Goal: Transaction & Acquisition: Purchase product/service

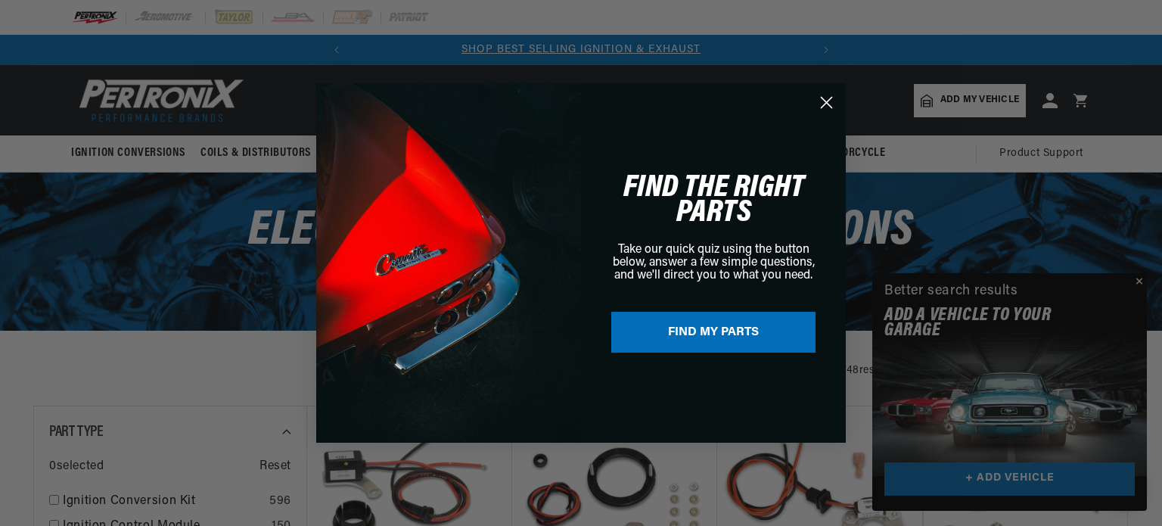
click at [1139, 284] on div "Close dialog FIND THE RIGHT PARTS Take our quick quiz using the button below, a…" at bounding box center [581, 263] width 1162 height 526
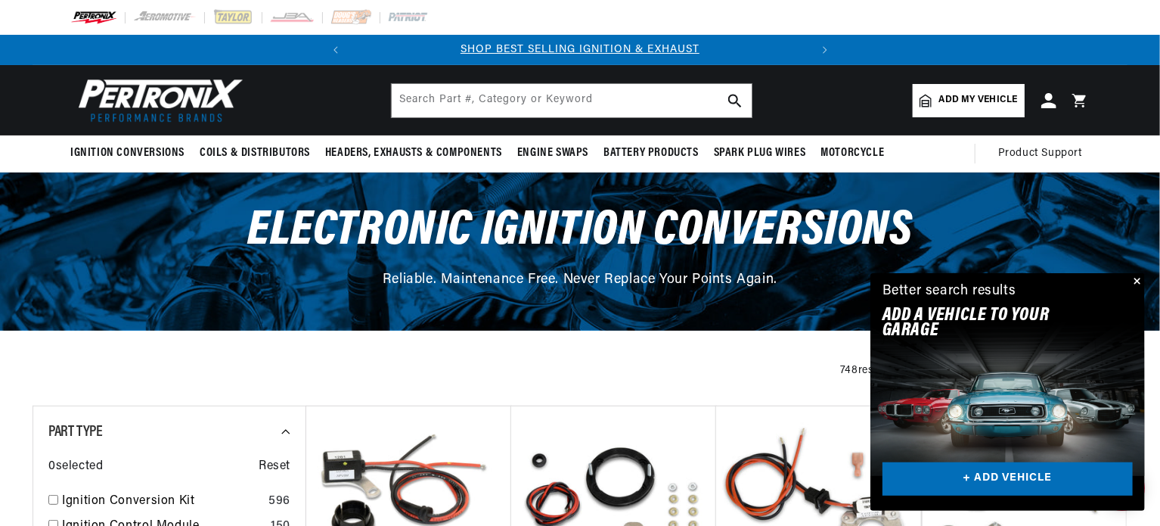
click at [1140, 277] on button "Close" at bounding box center [1136, 282] width 18 height 18
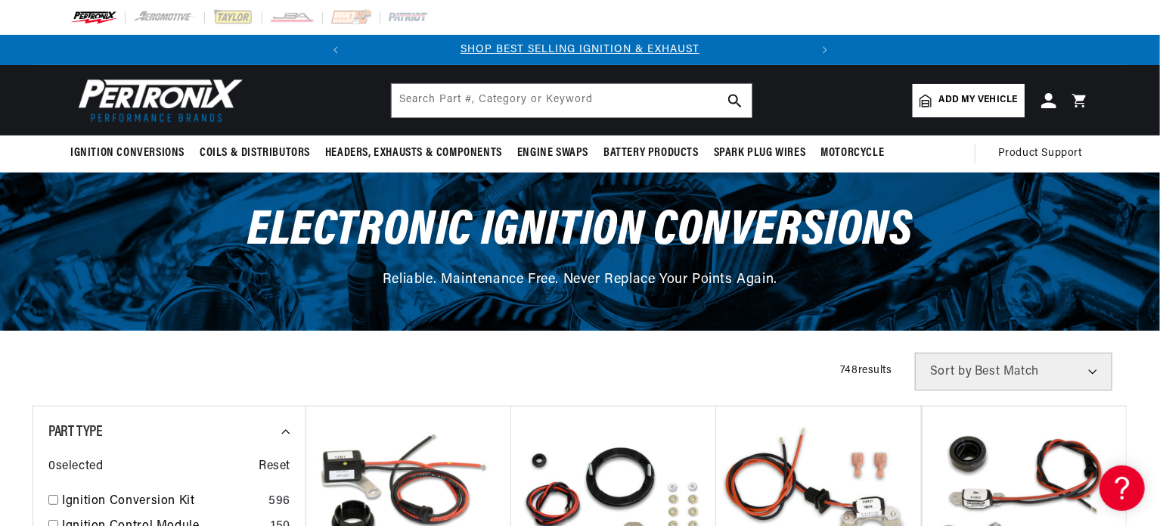
click at [968, 98] on span "Add my vehicle" at bounding box center [978, 100] width 79 height 14
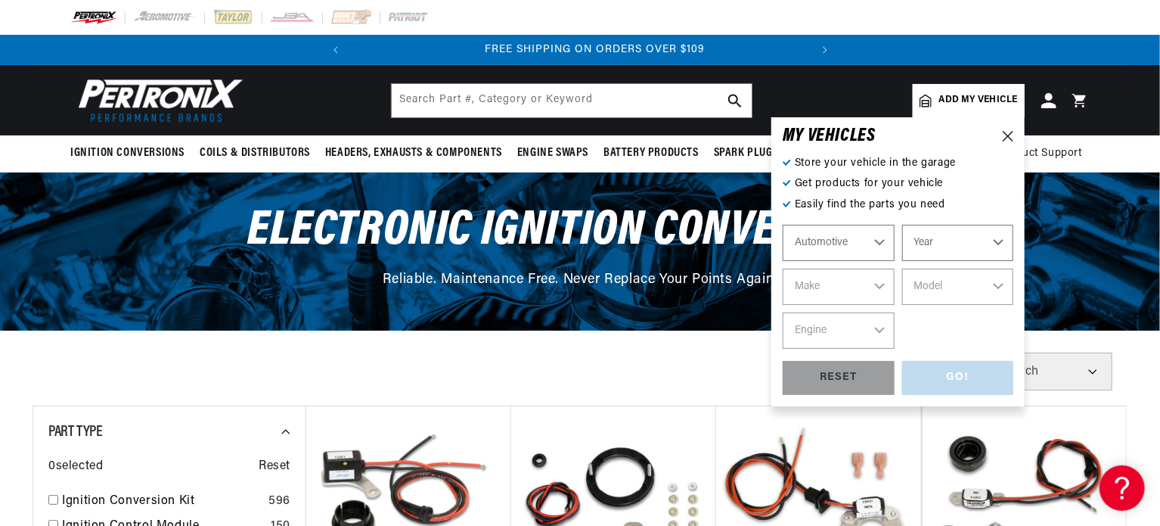
scroll to position [0, 458]
click at [881, 242] on select "Automotive Agricultural Industrial Marine Motorcycle" at bounding box center [839, 243] width 112 height 36
click at [783, 225] on select "Automotive Agricultural Industrial Marine Motorcycle" at bounding box center [839, 243] width 112 height 36
select select "Agricultural"
click at [995, 238] on select "Year [DATE] 1965 1964 1960 1959 1958 1957 1939 1938 1937" at bounding box center [958, 243] width 112 height 36
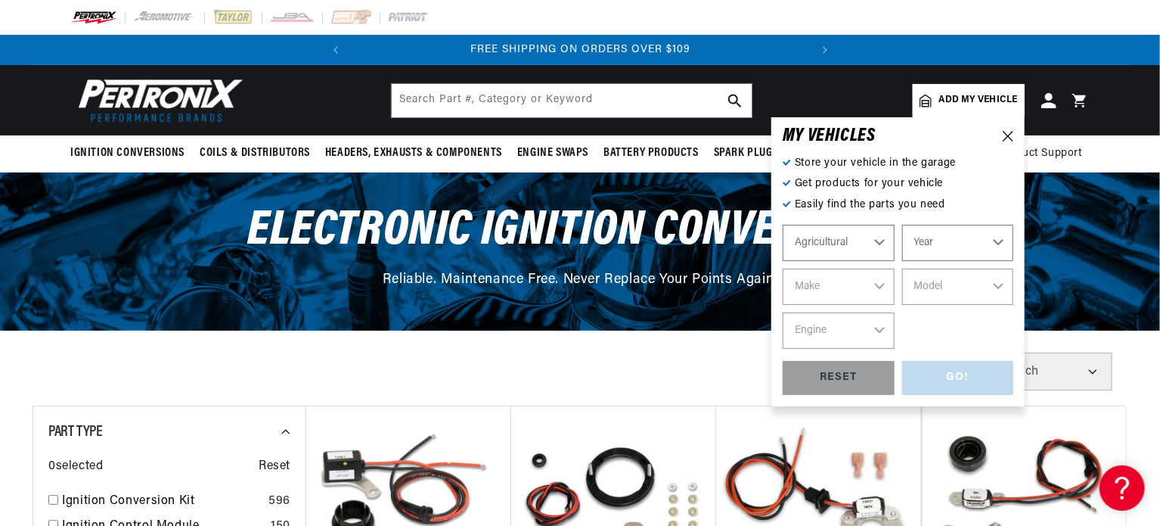
select select "1964"
click at [902, 225] on select "Year [DATE] 1965 1964 1960 1959 1958 1957 1939 1938 1937" at bounding box center [958, 243] width 112 height 36
select select "1964"
click at [877, 289] on select "Make [PERSON_NAME]" at bounding box center [839, 286] width 112 height 36
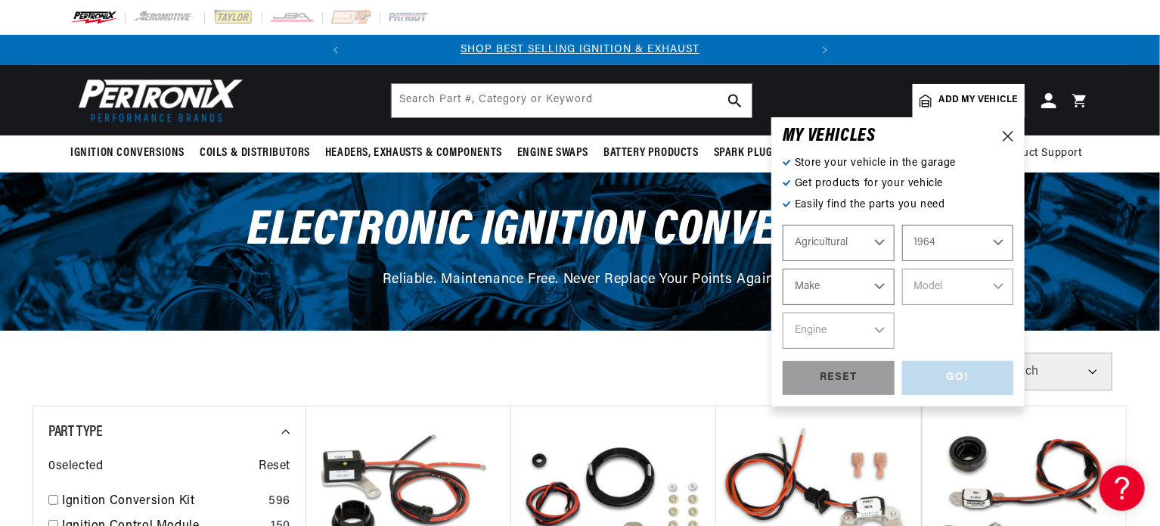
click at [995, 242] on select "1970 1965 1964 1960 1959 1958 1957 1939 1938 1937" at bounding box center [958, 243] width 112 height 36
click at [841, 379] on div "RESET" at bounding box center [839, 378] width 112 height 34
select select "Automotive"
select select "Year"
click at [883, 240] on select "Automotive Agricultural Industrial Marine Motorcycle" at bounding box center [839, 243] width 112 height 36
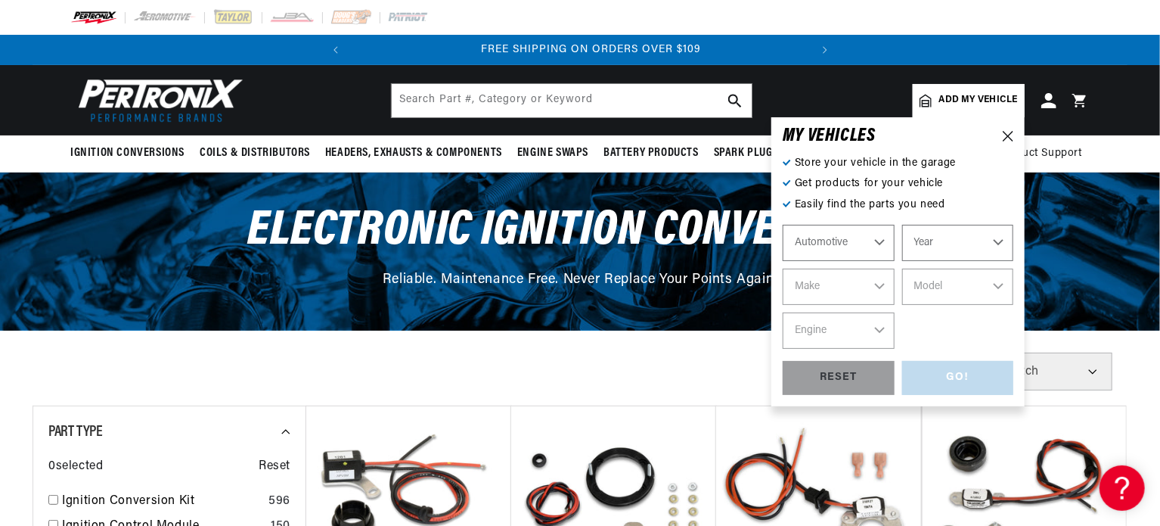
scroll to position [0, 458]
click at [783, 225] on select "Automotive Agricultural Industrial Marine Motorcycle" at bounding box center [839, 243] width 112 height 36
select select "Agricultural"
click at [997, 238] on select "Year [DATE] 1965 1964 1960 1959 1958 1957 1939 1938 1937" at bounding box center [958, 243] width 112 height 36
click at [956, 240] on select "Year [DATE] 1965 1964 1960 1959 1958 1957 1939 1938 1937" at bounding box center [958, 243] width 112 height 36
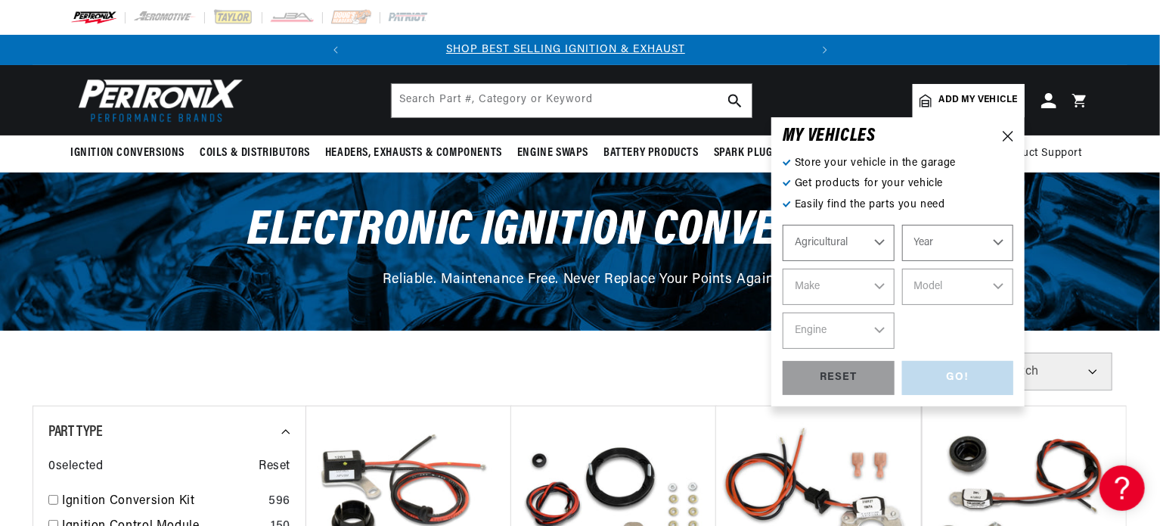
scroll to position [0, 0]
select select "1970"
click at [947, 244] on select "1970 1965 1964 1960 1959 1958 1957 1939 1938 1937" at bounding box center [958, 243] width 112 height 36
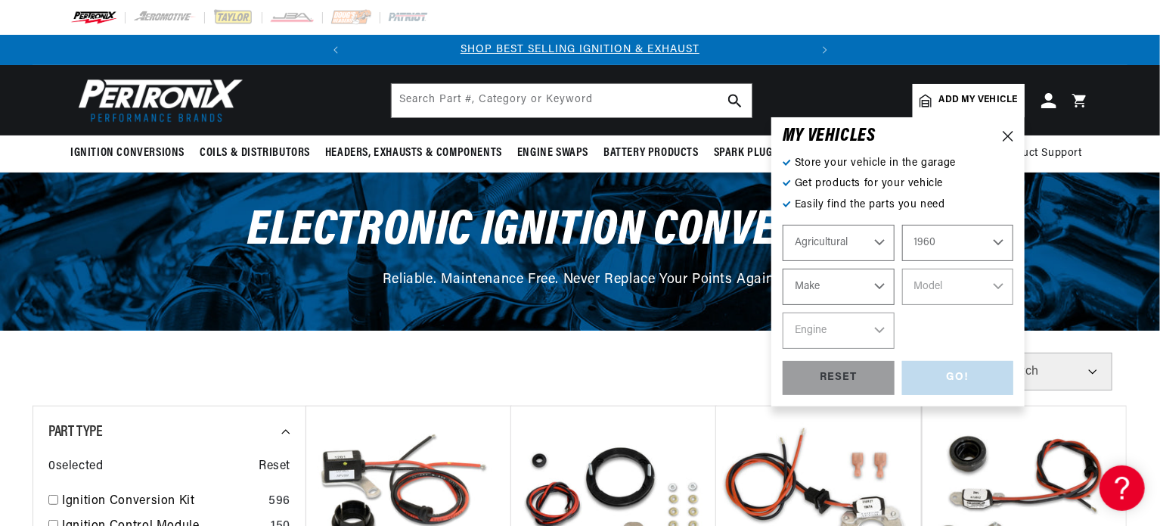
click at [902, 225] on select "1970 1965 1964 1960 1959 1958 1957 1939 1938 1937" at bounding box center [958, 243] width 112 height 36
select select "1960"
click at [879, 281] on select "Make [PERSON_NAME]" at bounding box center [839, 286] width 112 height 36
click at [862, 387] on div "RESET" at bounding box center [839, 378] width 112 height 34
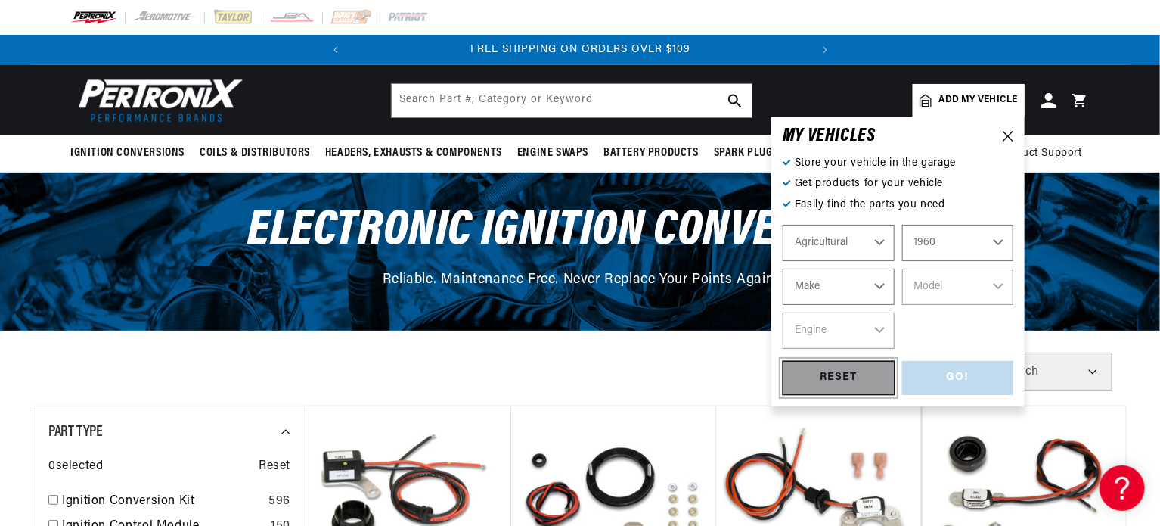
select select "Automotive"
select select "Year"
click at [1003, 131] on icon at bounding box center [1008, 136] width 11 height 11
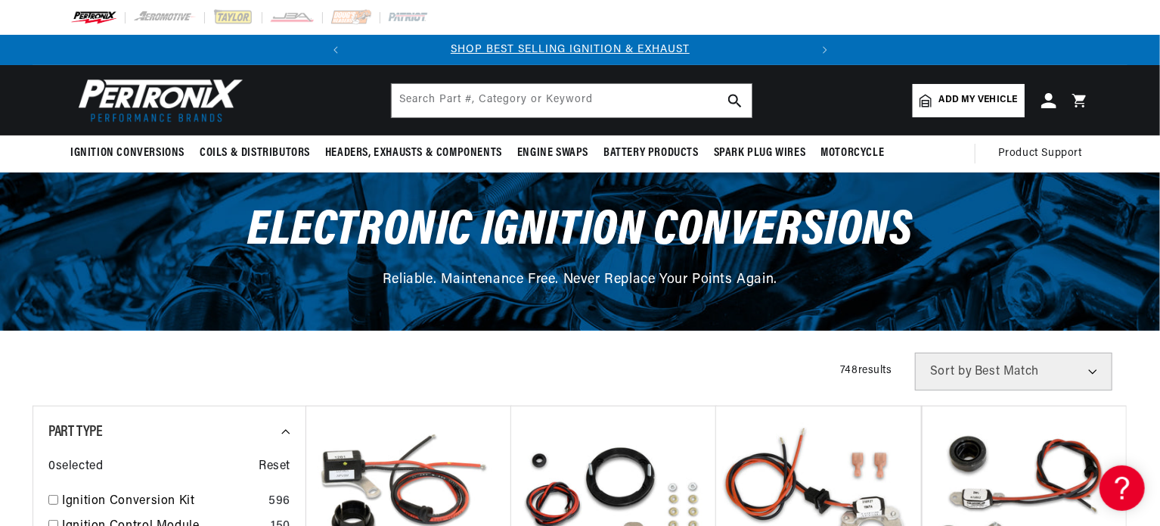
scroll to position [0, 0]
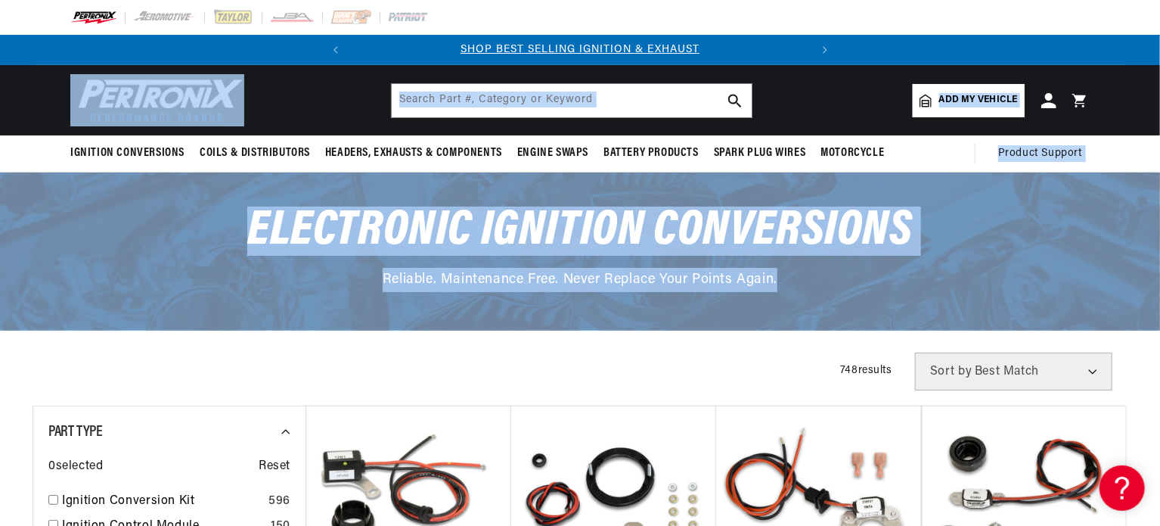
drag, startPoint x: 1155, startPoint y: 159, endPoint x: 1147, endPoint y: 203, distance: 44.6
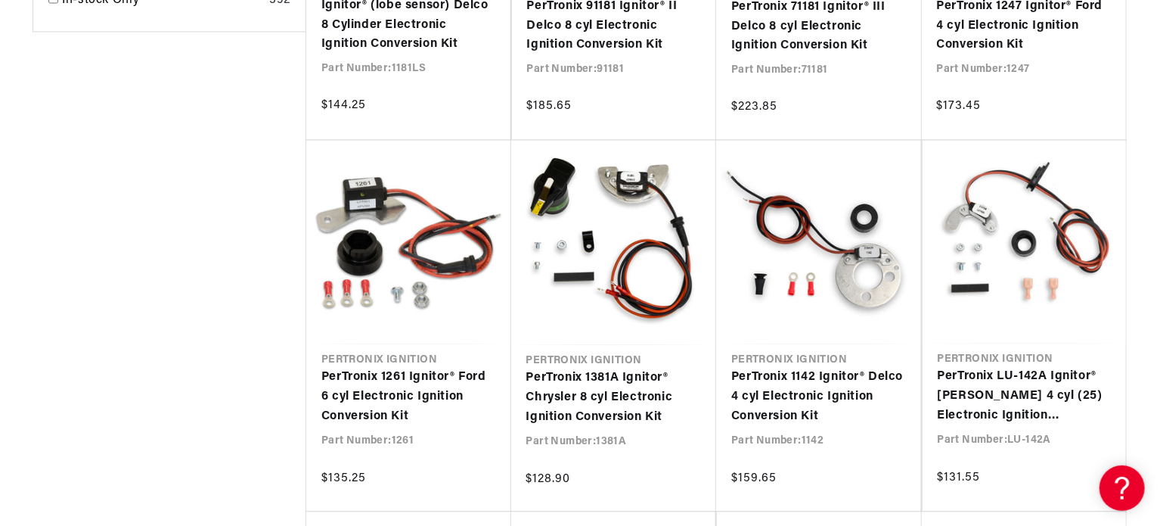
scroll to position [0, 458]
drag, startPoint x: 1156, startPoint y: 175, endPoint x: 1161, endPoint y: 201, distance: 26.9
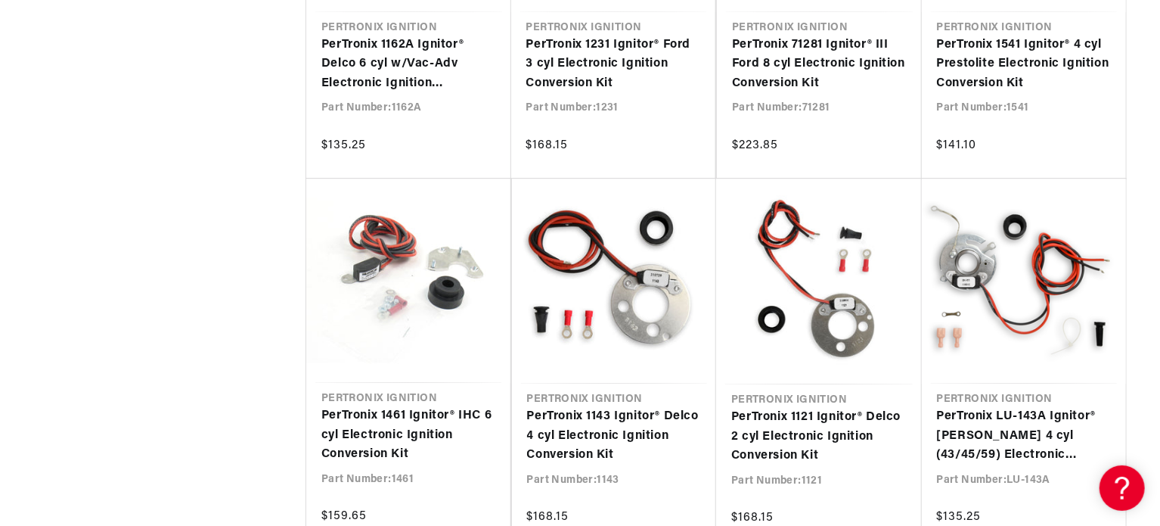
scroll to position [0, 0]
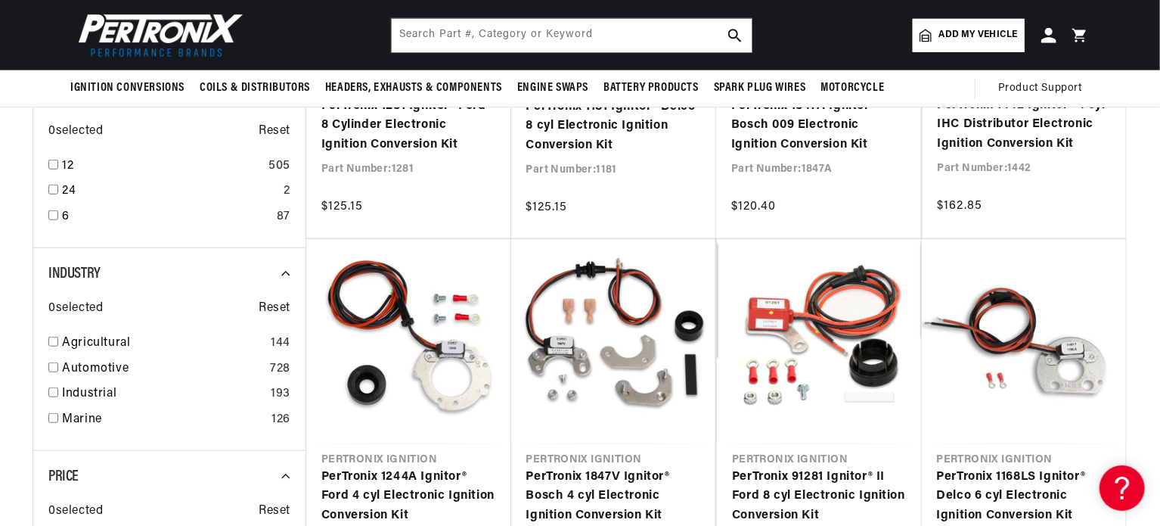
scroll to position [522, 0]
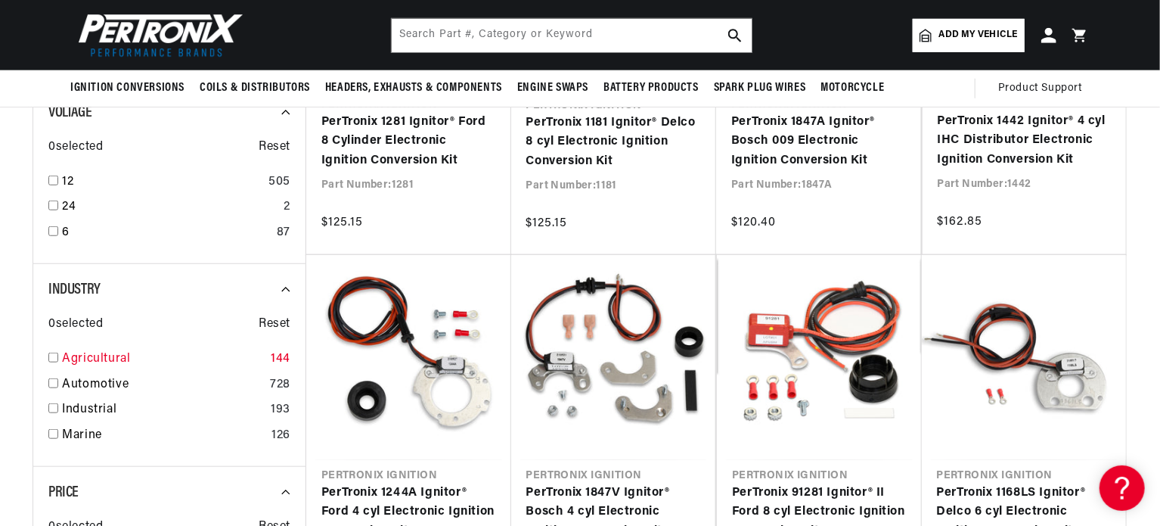
click at [51, 352] on input "checkbox" at bounding box center [53, 357] width 10 height 10
checkbox input "true"
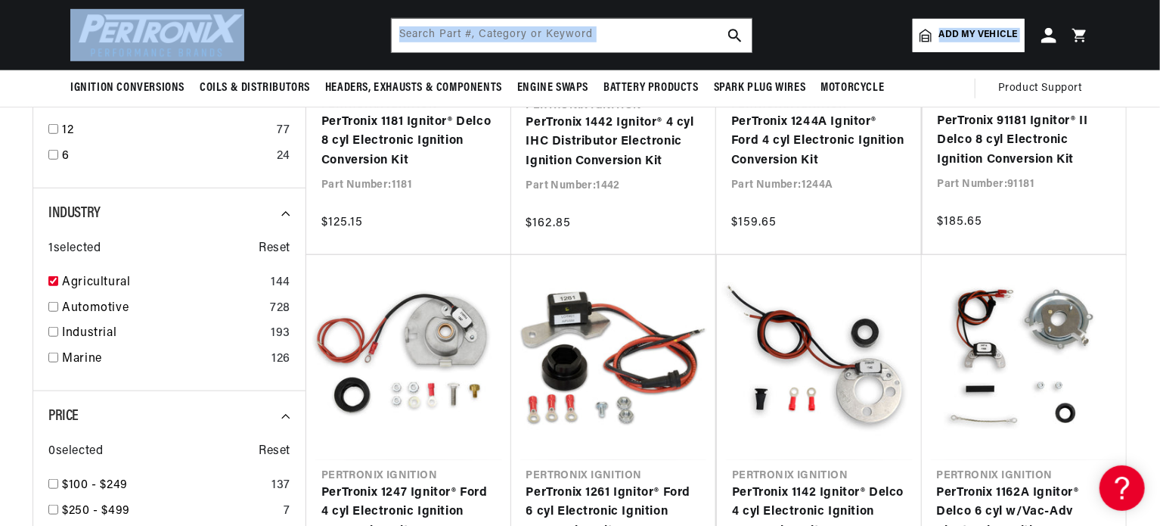
drag, startPoint x: 1158, startPoint y: 104, endPoint x: 1157, endPoint y: 62, distance: 42.4
click at [1157, 62] on sticky-header "Ignition Conversions Shop by Feature Ignitor© The Original Ignitor© Ignitor© II…" at bounding box center [580, 53] width 1160 height 107
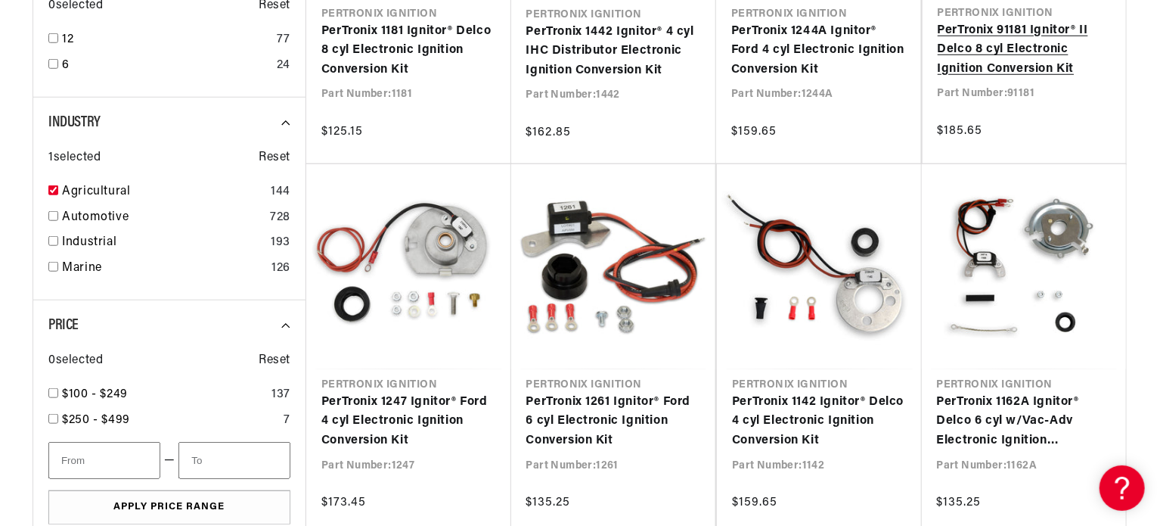
scroll to position [0, 458]
